Goal: Information Seeking & Learning: Learn about a topic

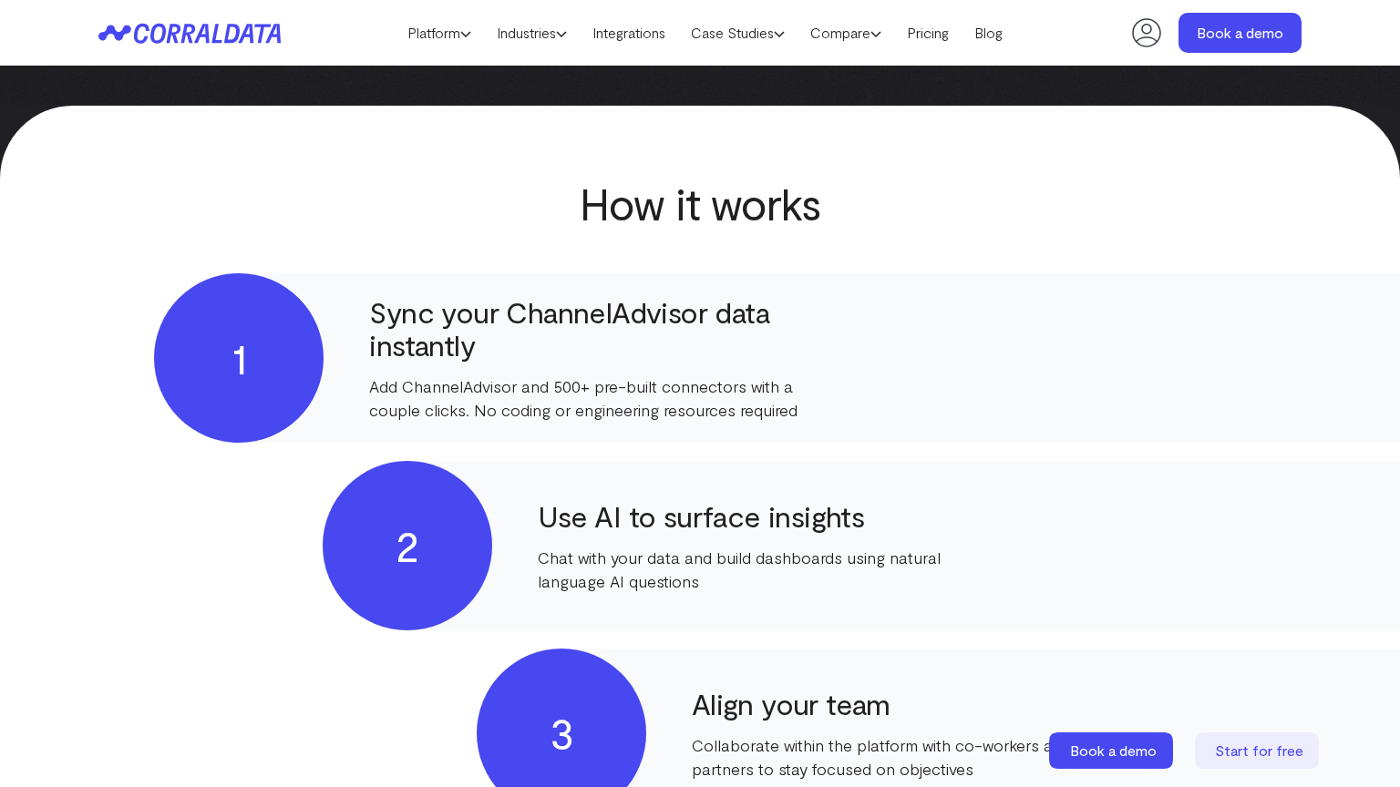
scroll to position [1394, 0]
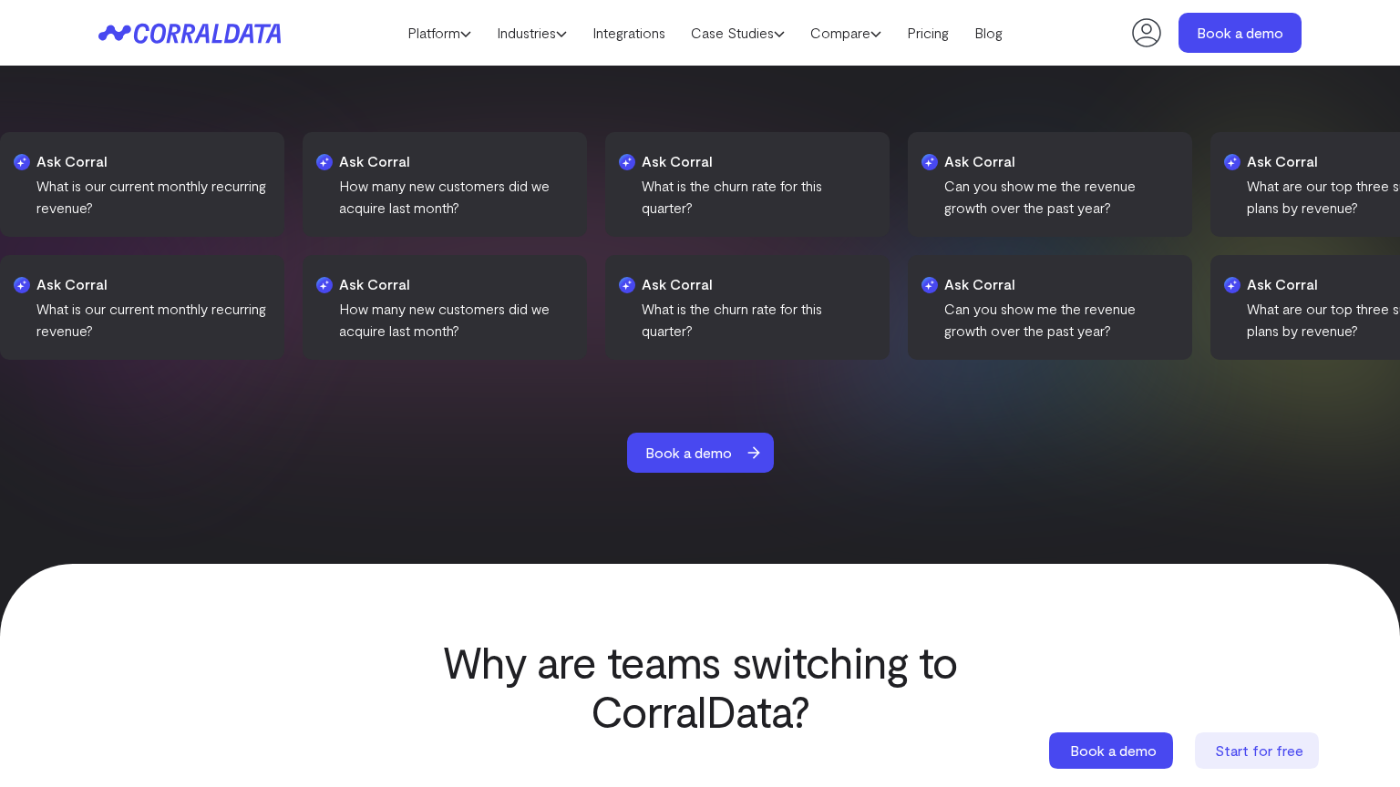
scroll to position [2761, 0]
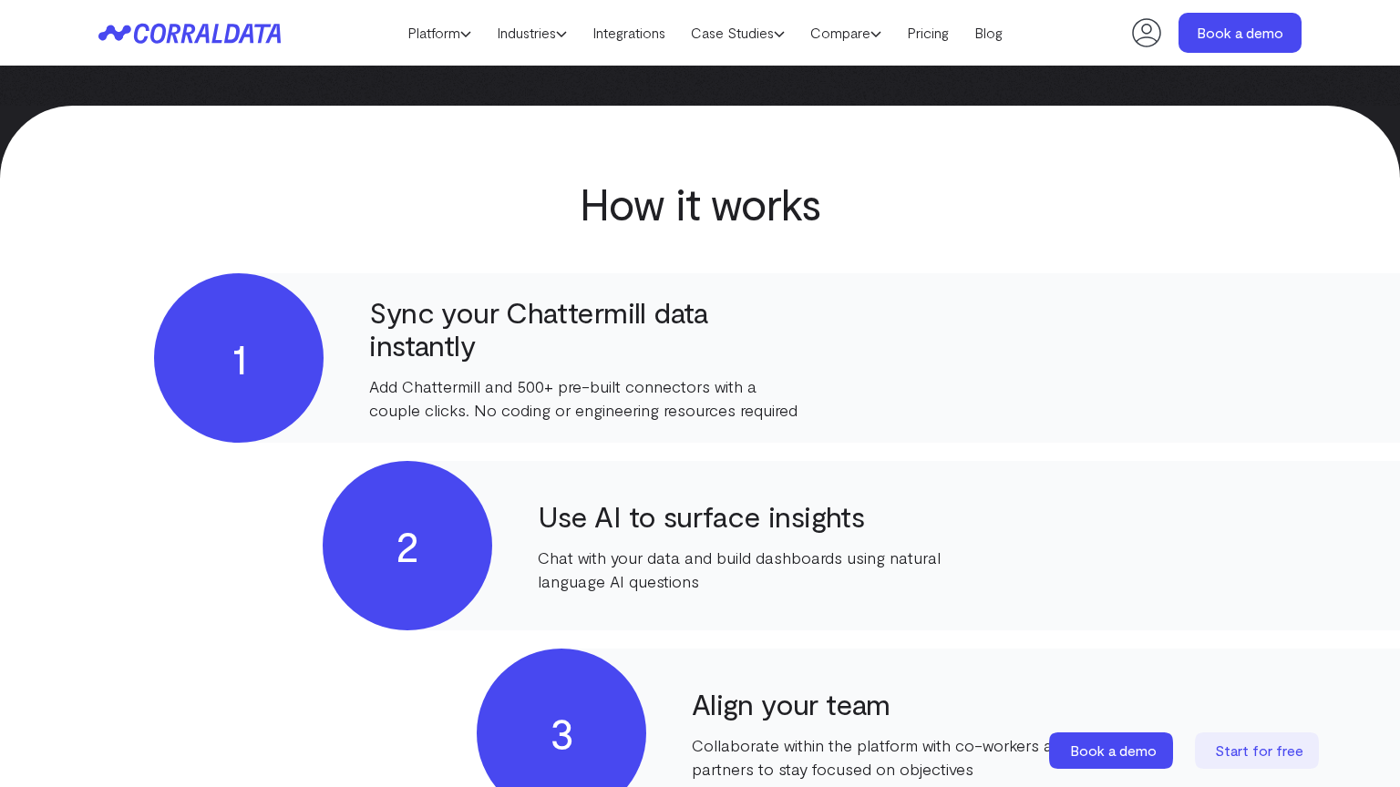
scroll to position [1394, 0]
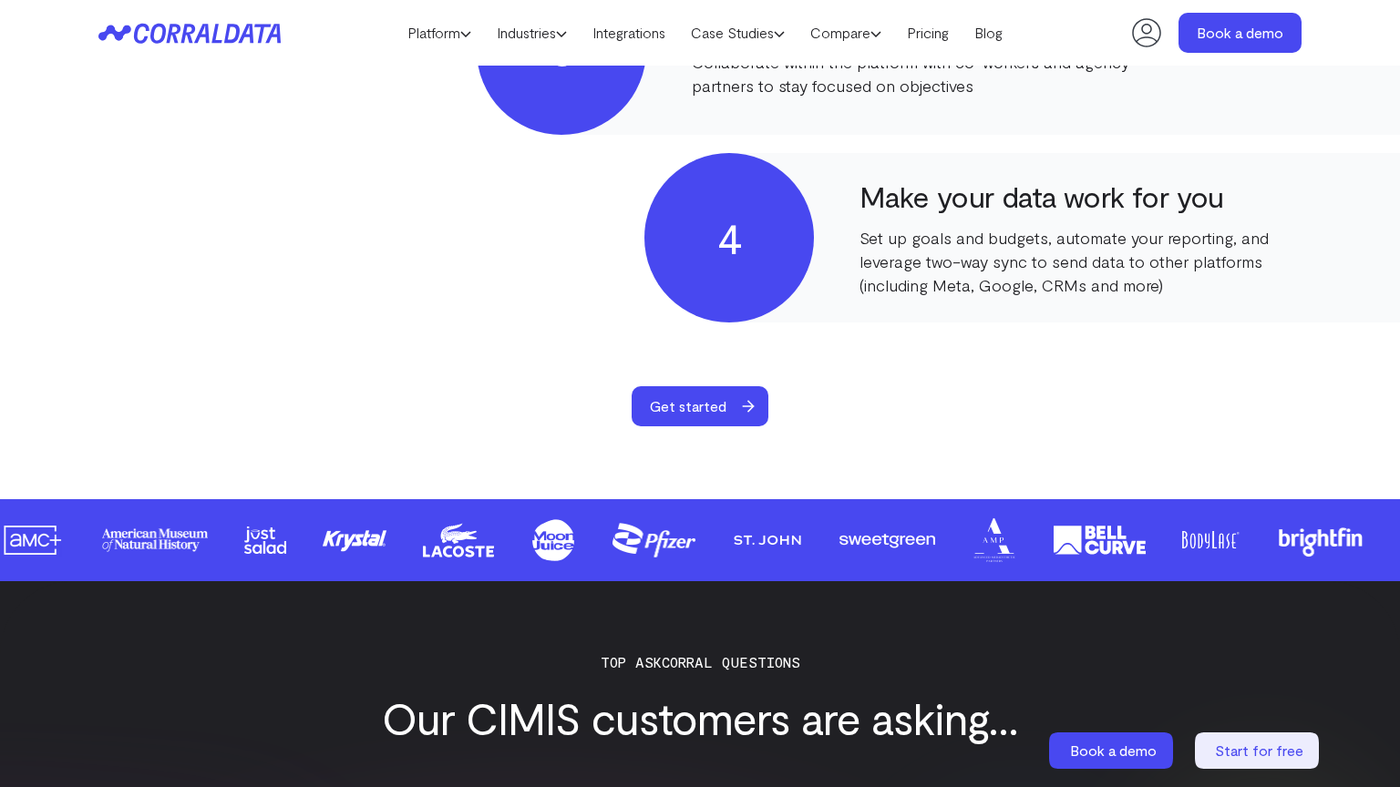
scroll to position [2078, 0]
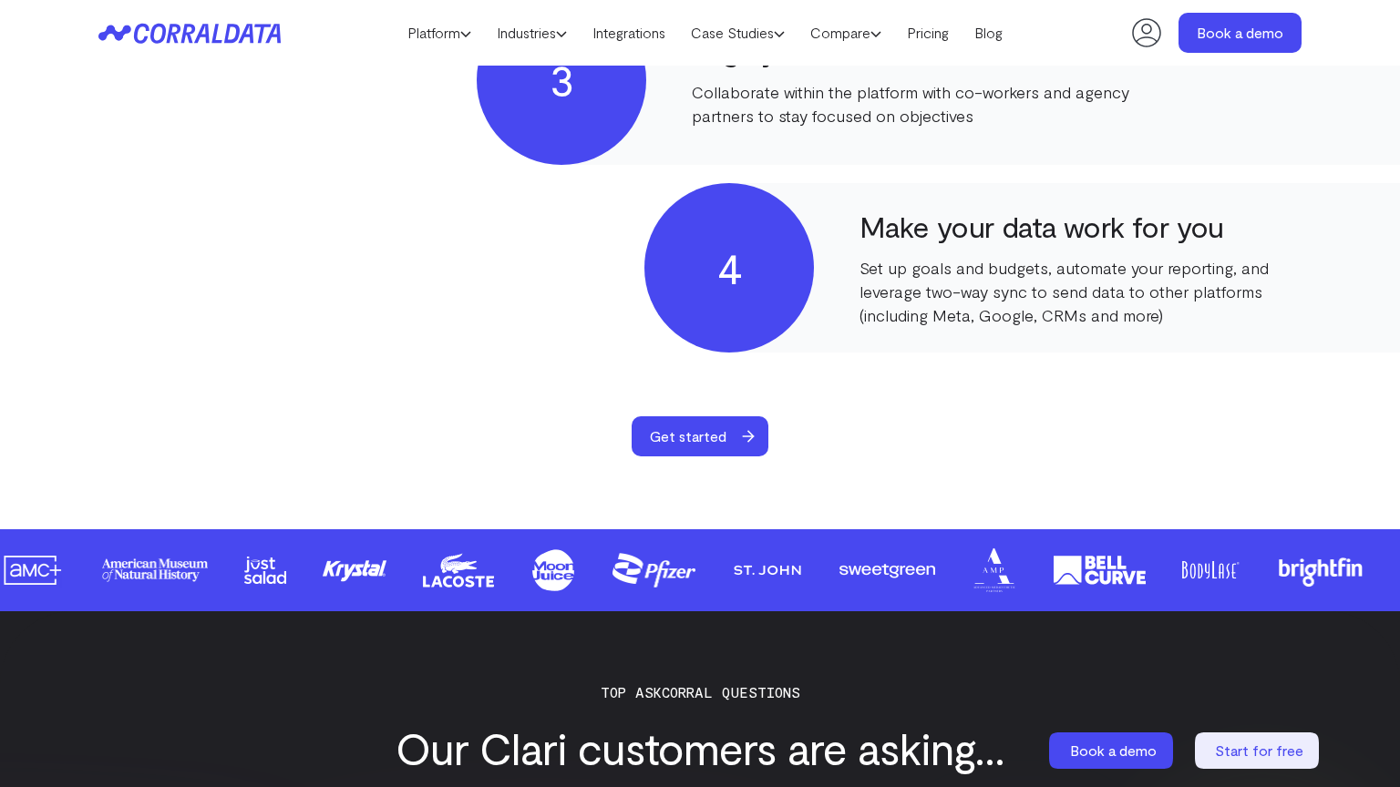
scroll to position [2048, 0]
